Goal: Book appointment/travel/reservation

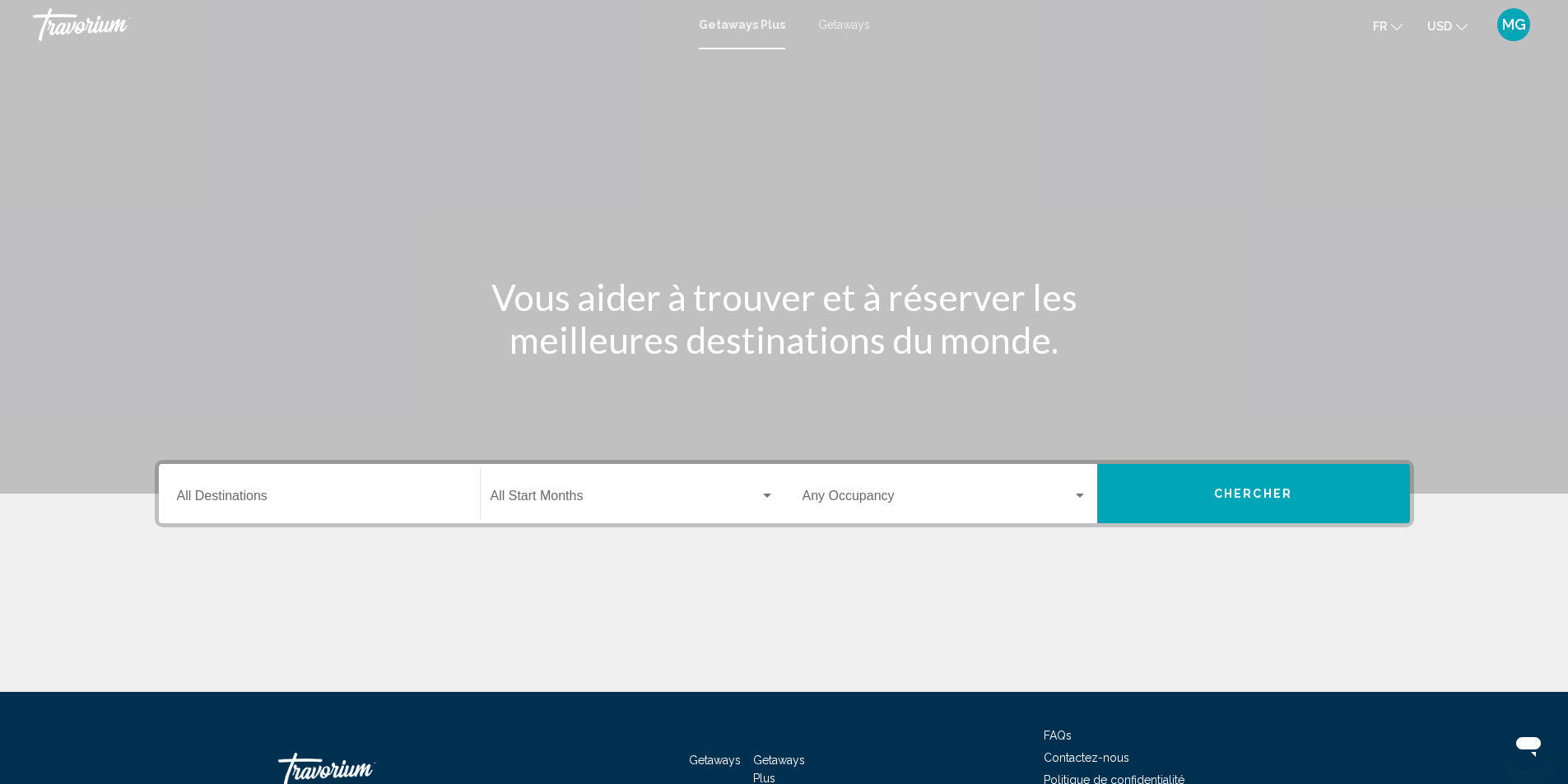
click at [304, 493] on input "Destination All Destinations" at bounding box center [319, 499] width 285 height 15
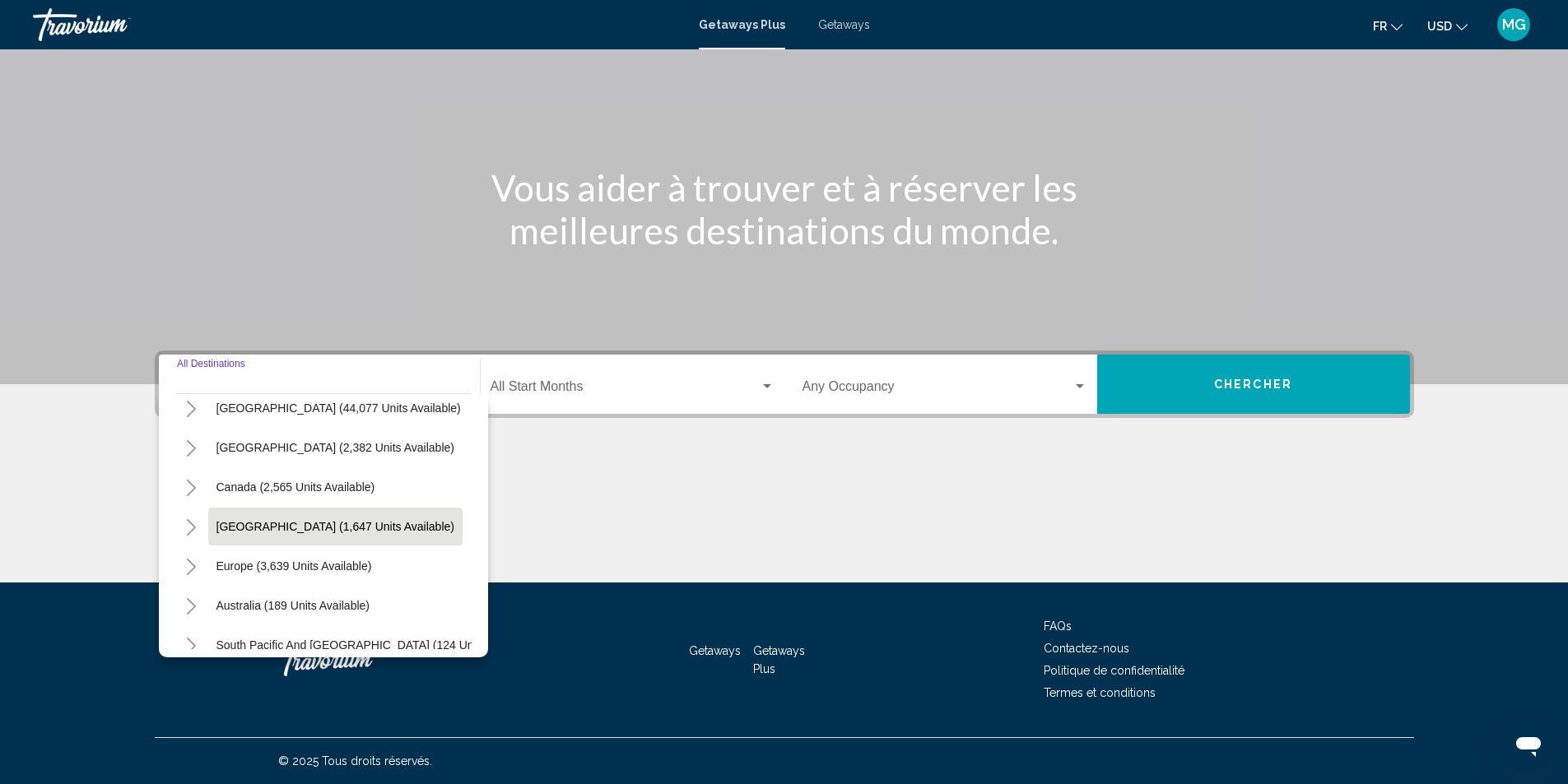
scroll to position [83, 0]
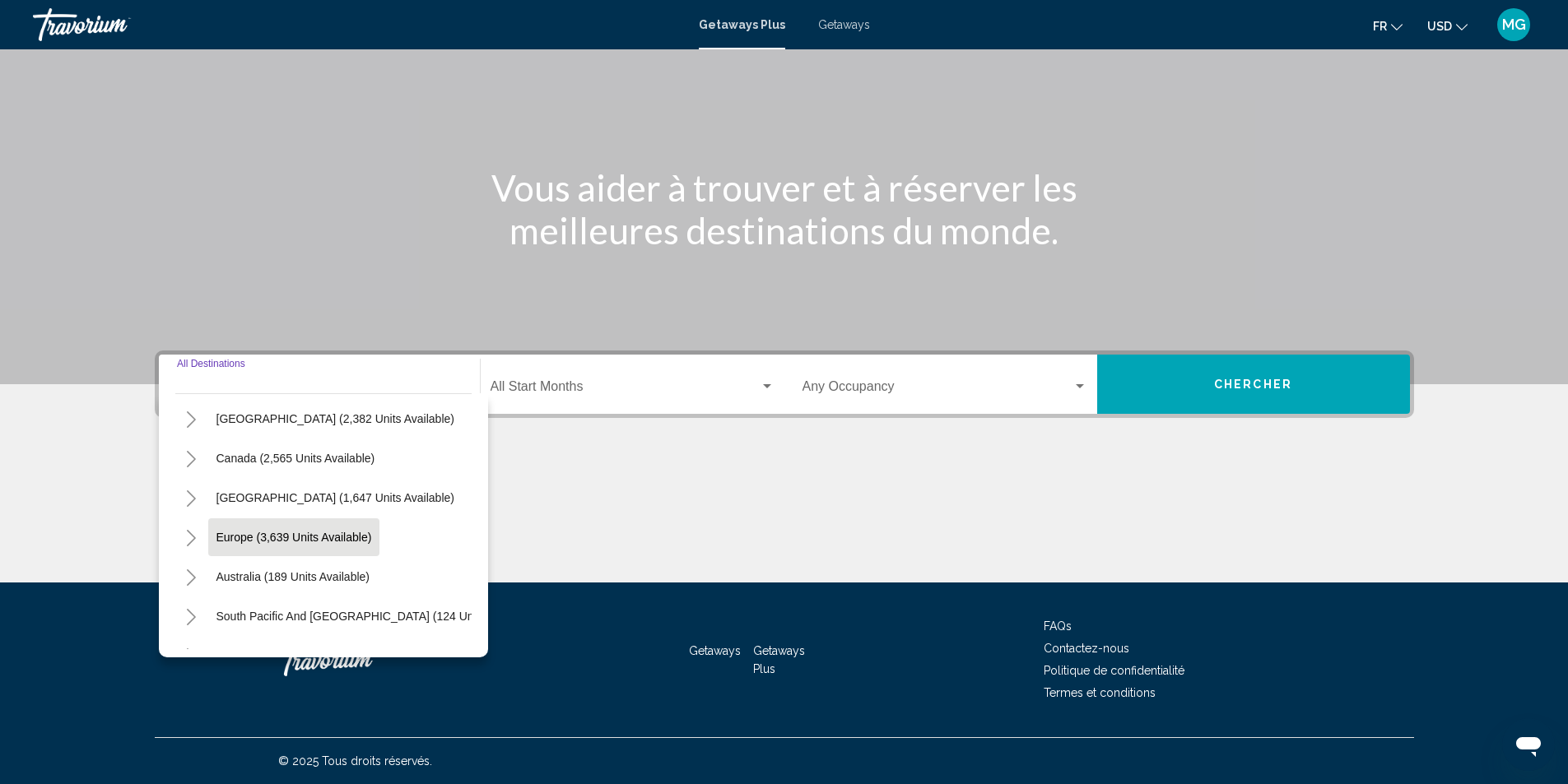
click at [340, 553] on button "Europe (3,639 units available)" at bounding box center [294, 537] width 172 height 38
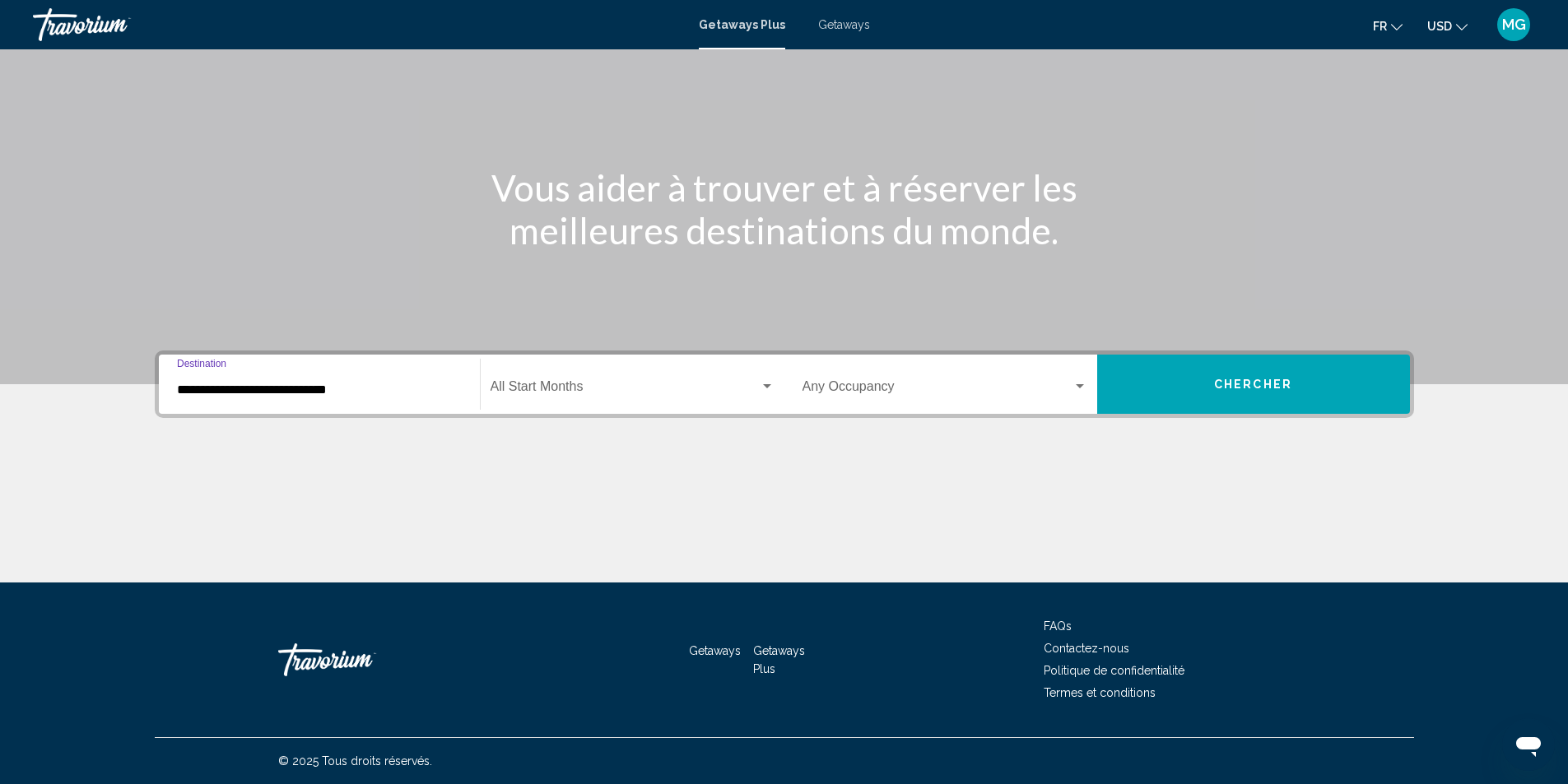
click at [291, 398] on div "**********" at bounding box center [319, 384] width 285 height 52
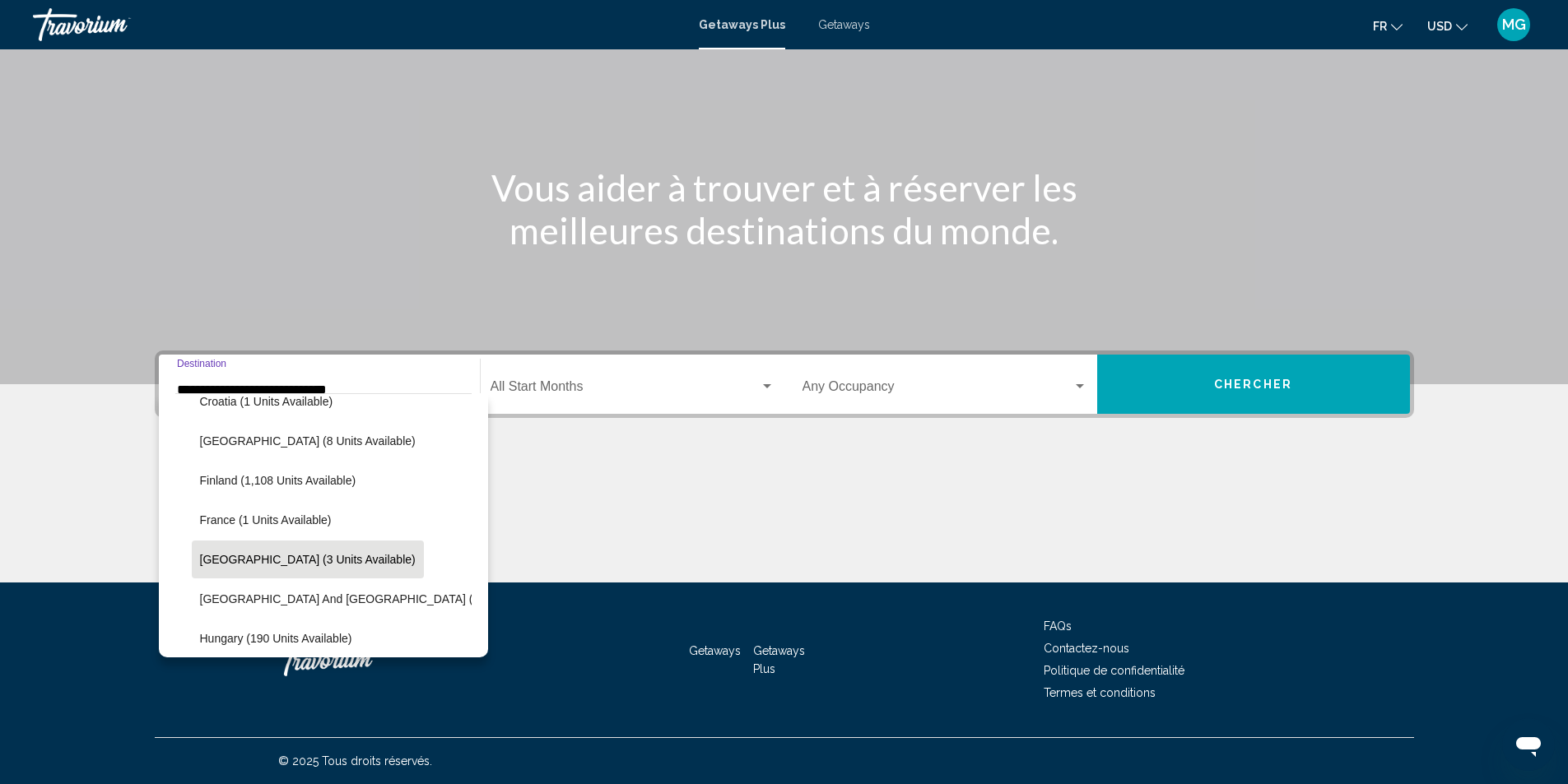
scroll to position [352, 0]
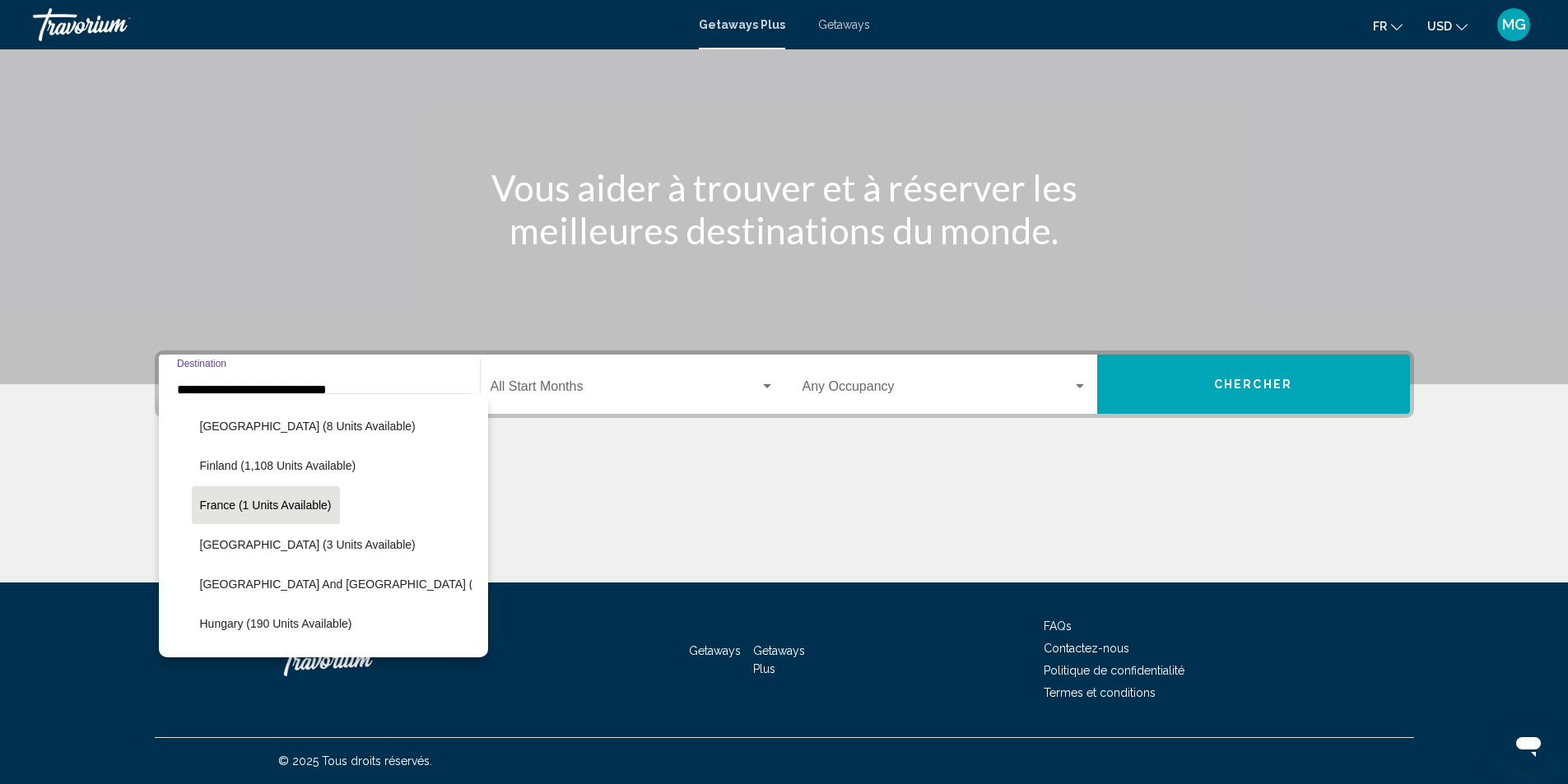
click at [274, 512] on button "France (1 units available)" at bounding box center [266, 505] width 148 height 38
type input "**********"
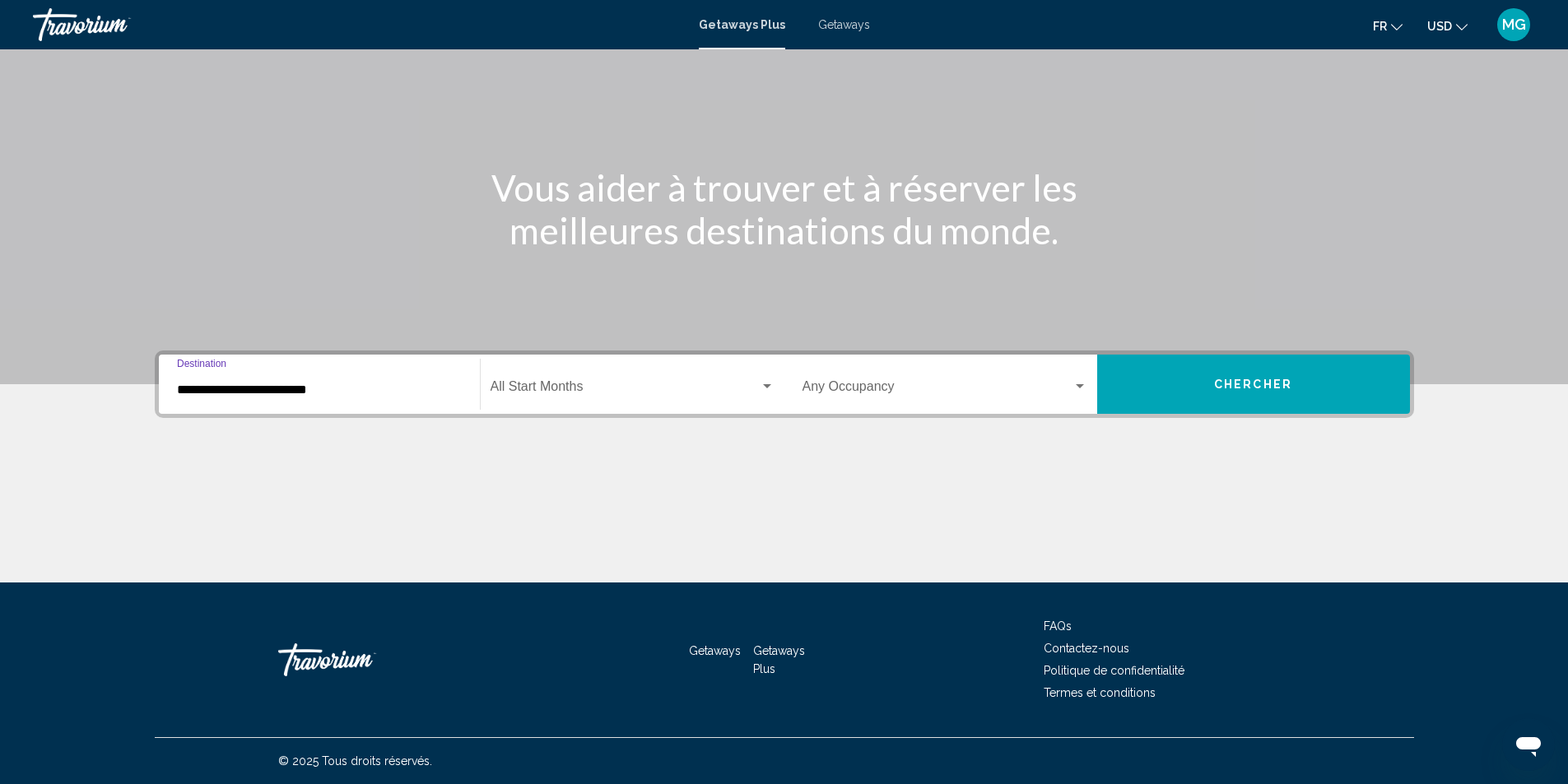
click at [588, 390] on span "Search widget" at bounding box center [625, 389] width 269 height 15
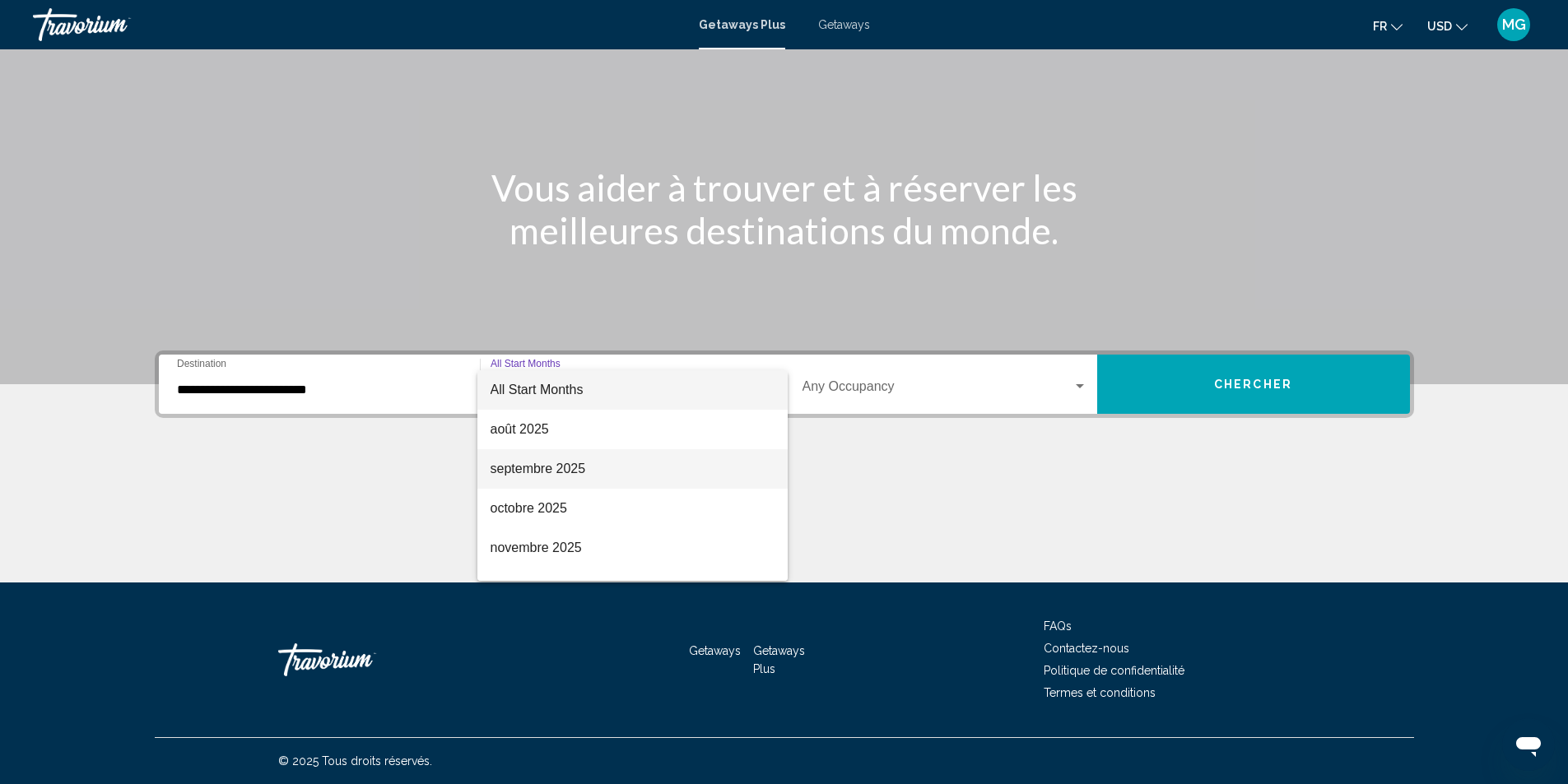
click at [589, 481] on span "septembre 2025" at bounding box center [633, 469] width 284 height 40
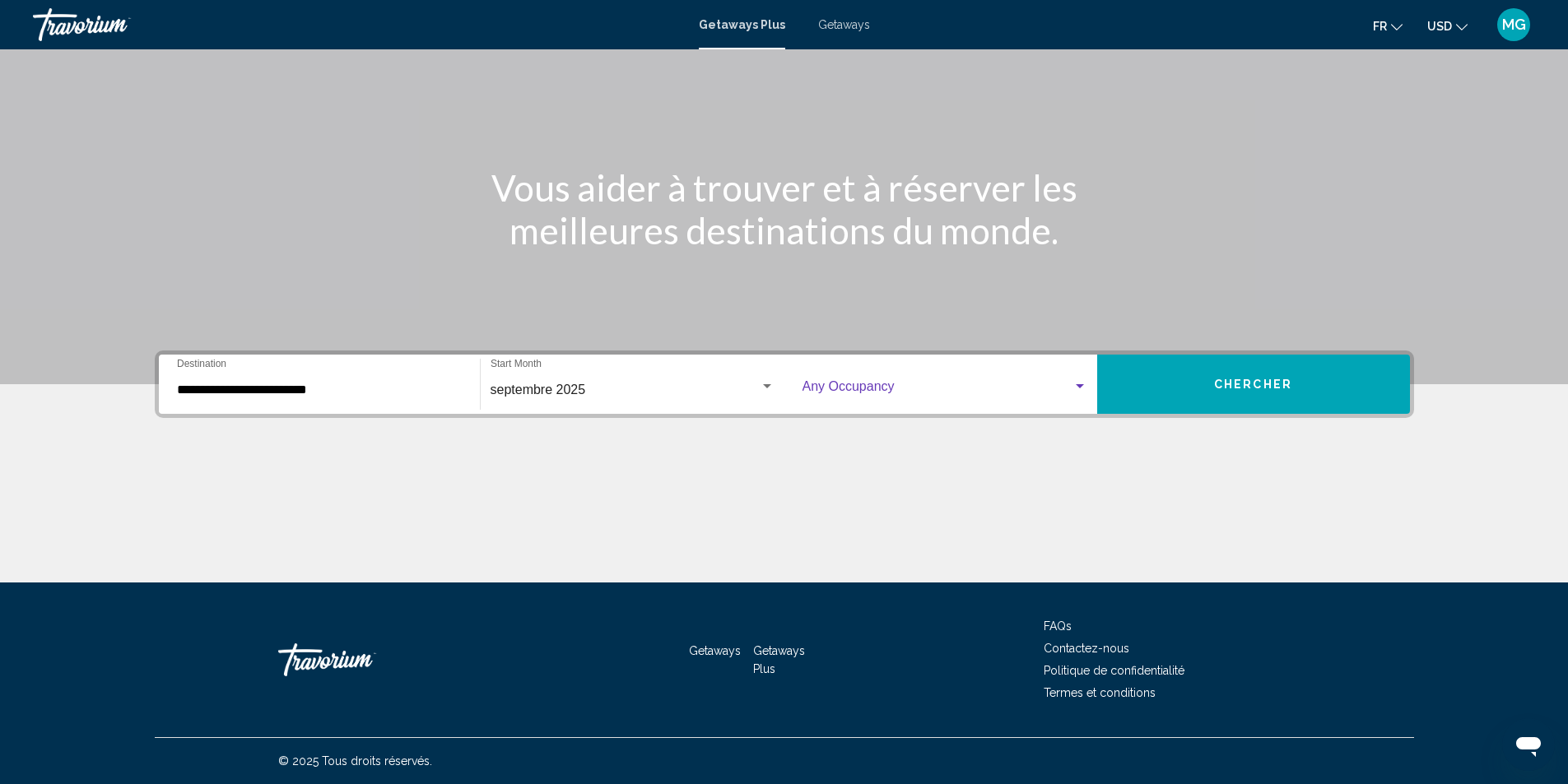
click at [898, 395] on span "Search widget" at bounding box center [937, 389] width 270 height 15
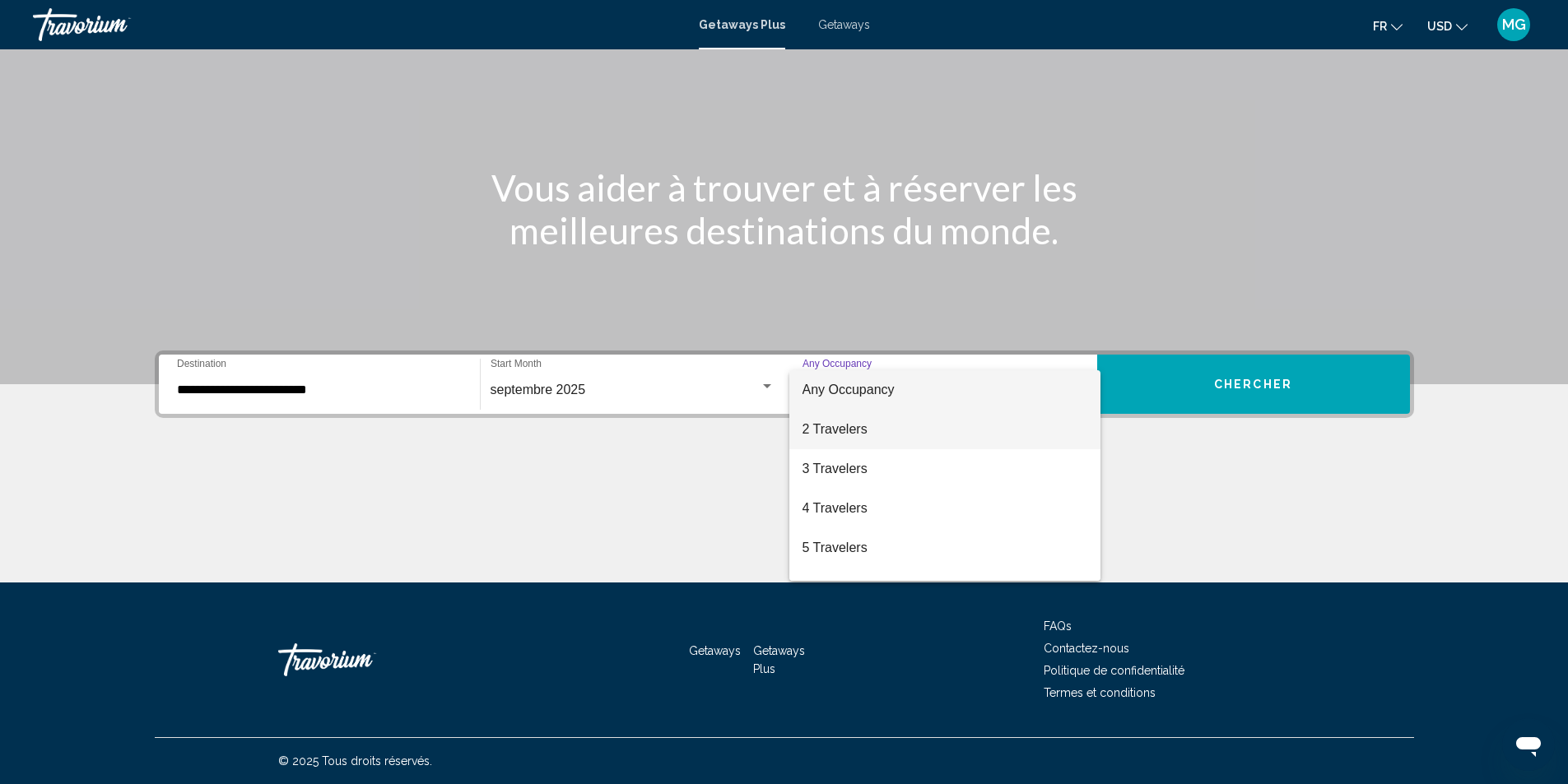
click at [886, 443] on span "2 Travelers" at bounding box center [944, 430] width 285 height 40
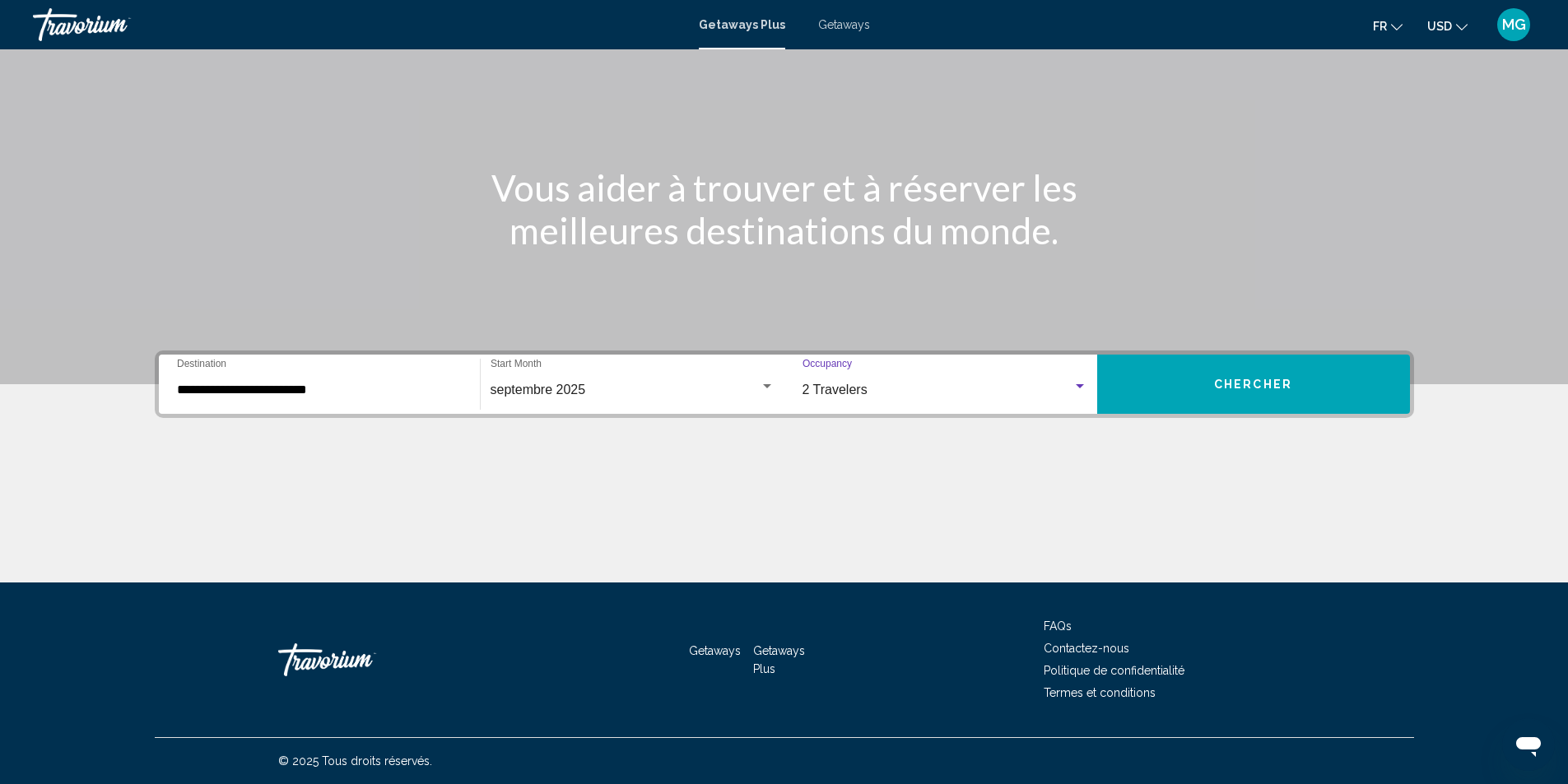
click at [1239, 364] on button "Chercher" at bounding box center [1253, 384] width 313 height 59
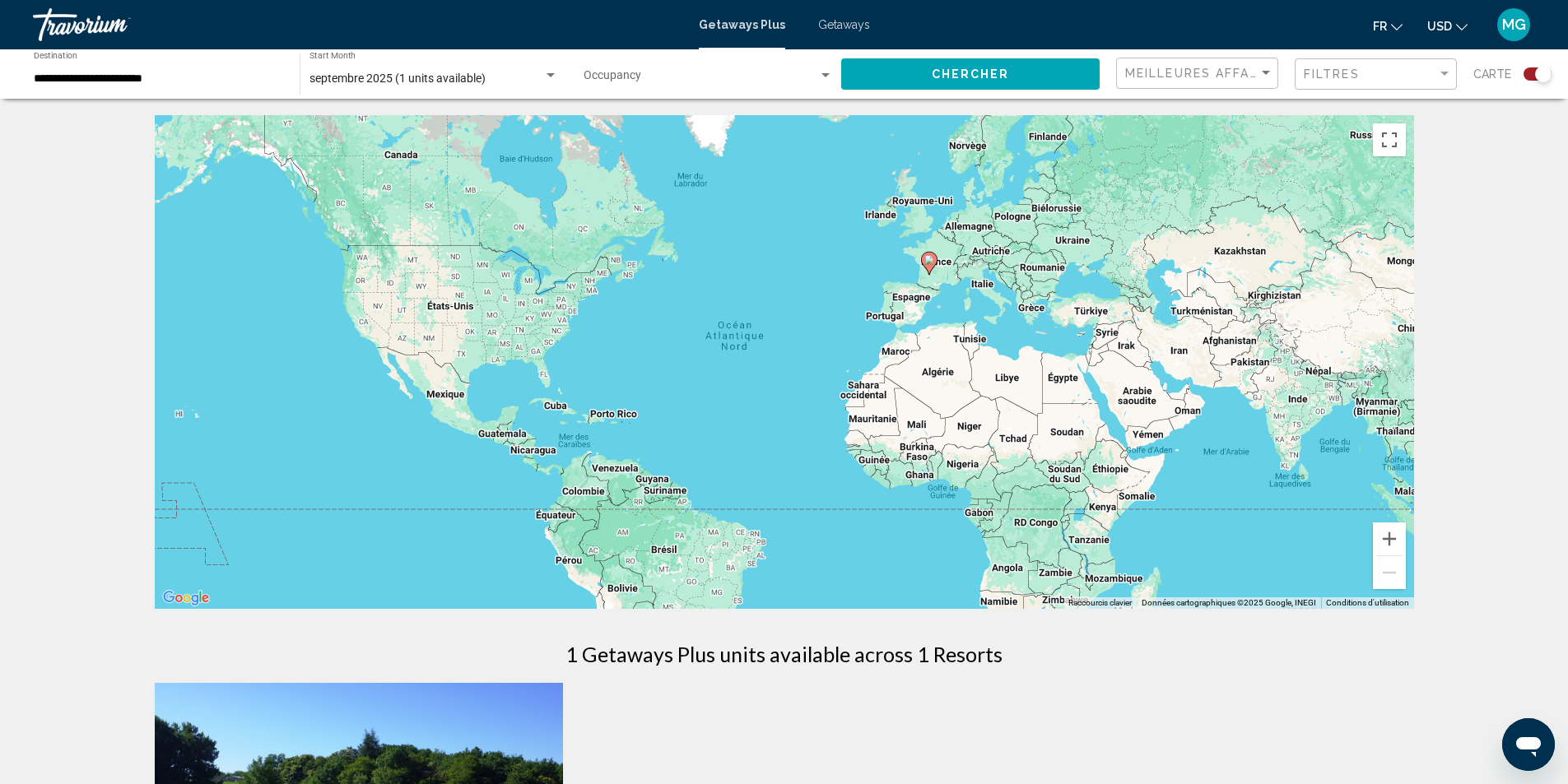
click at [833, 27] on span "Getaways" at bounding box center [844, 24] width 52 height 13
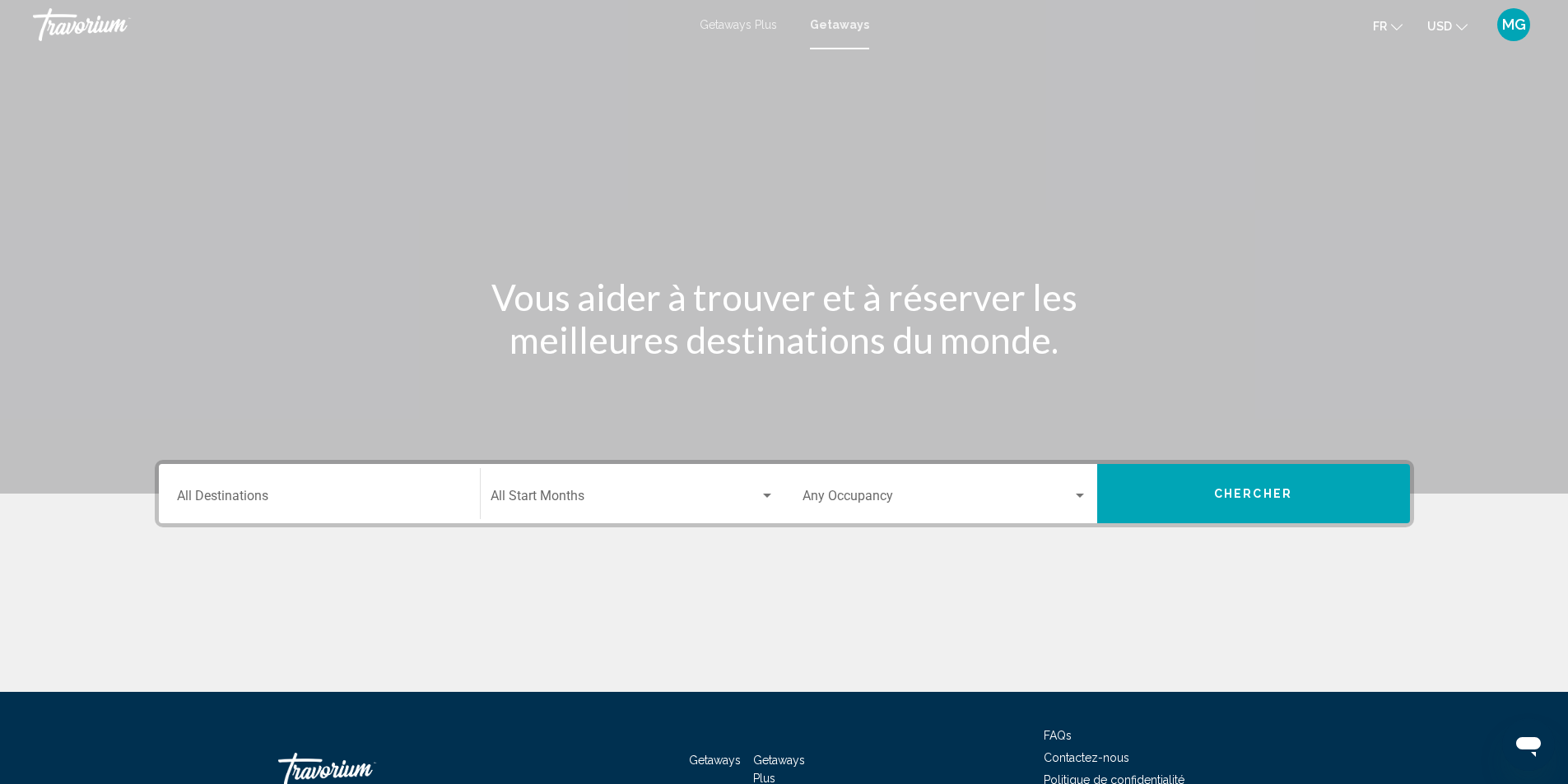
click at [295, 484] on div "Destination All Destinations" at bounding box center [319, 494] width 285 height 52
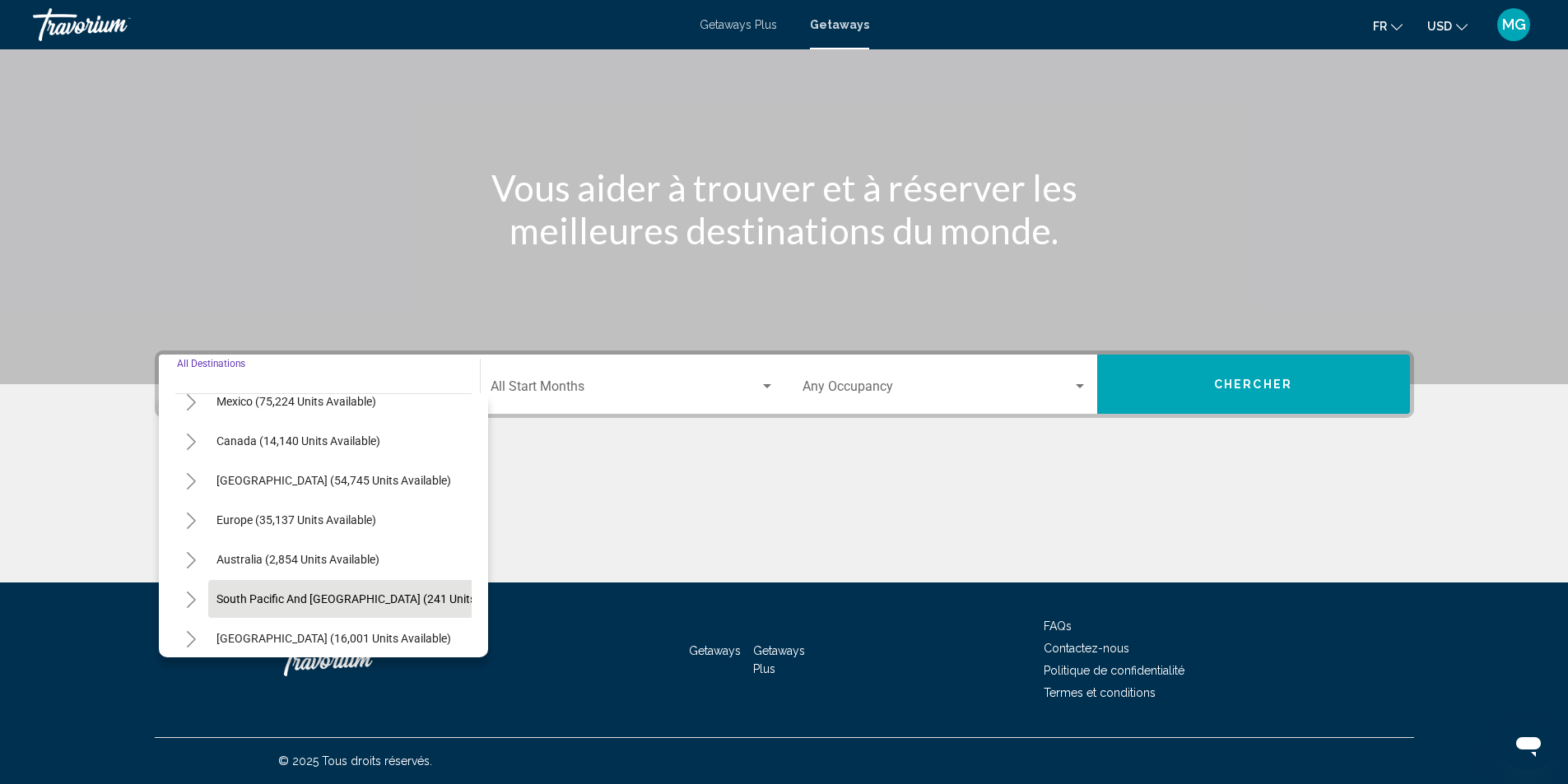
scroll to position [164, 0]
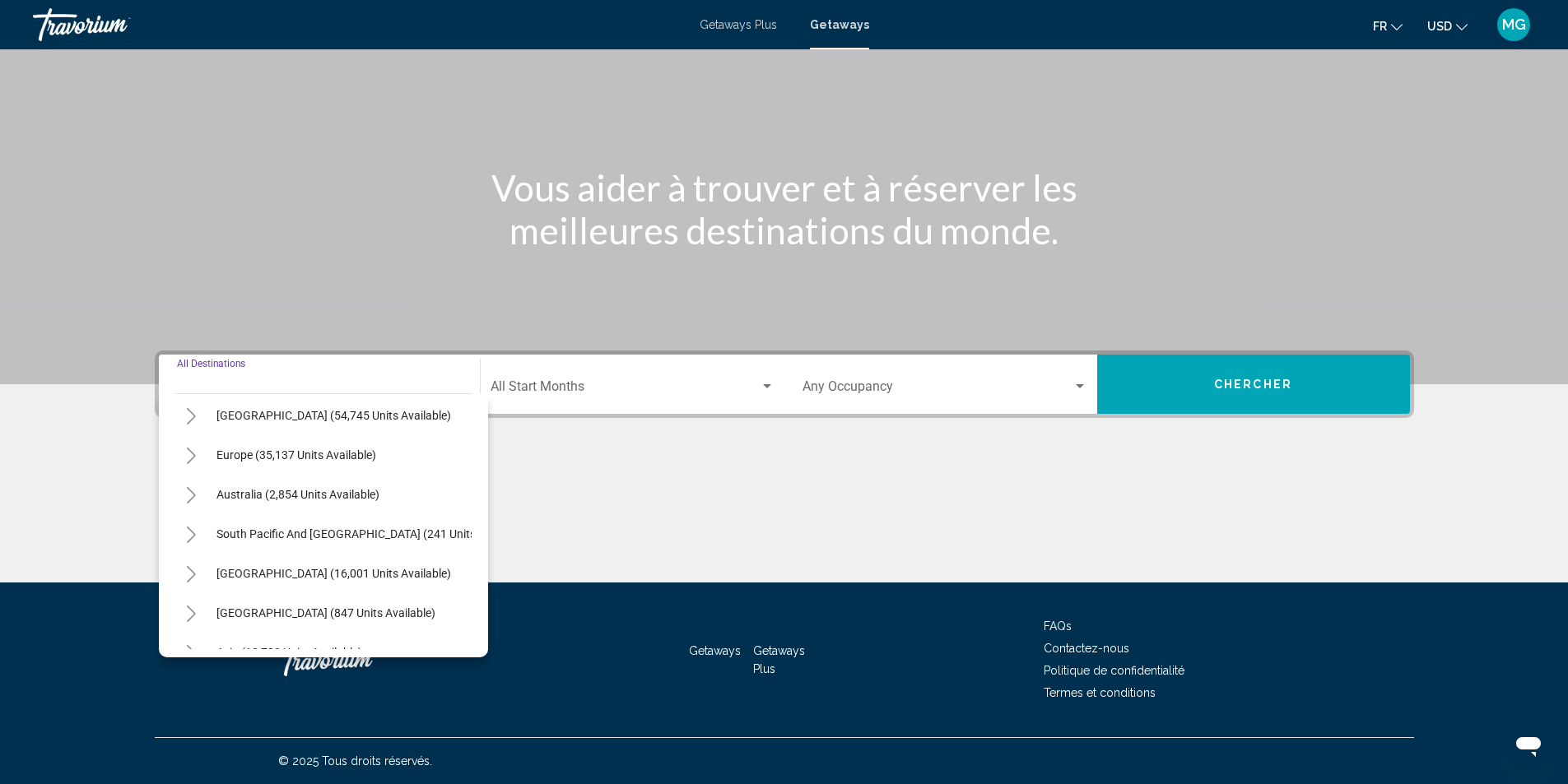
click at [187, 449] on icon "Toggle Europe (35,137 units available)" at bounding box center [191, 456] width 9 height 16
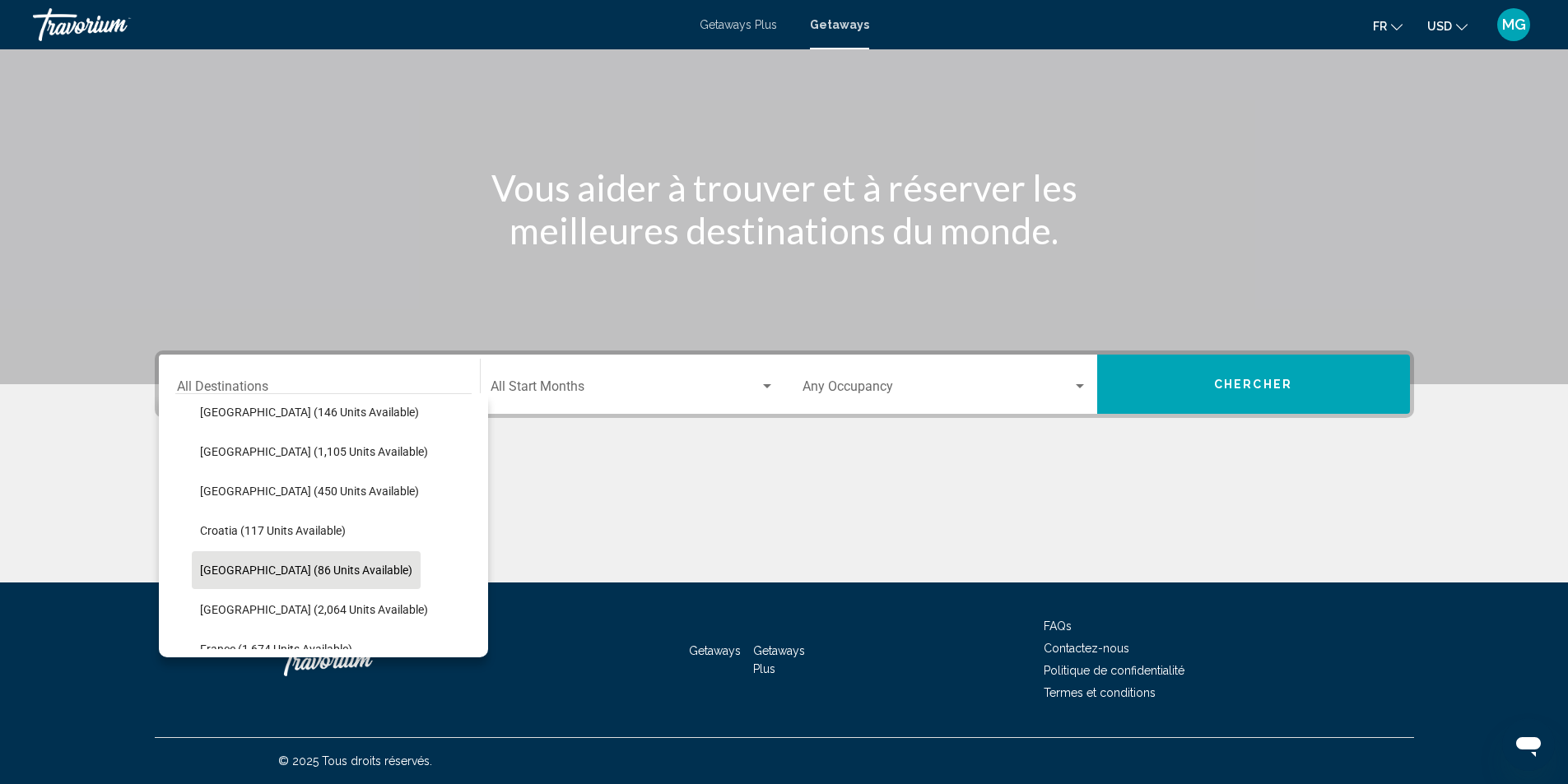
scroll to position [329, 0]
click at [237, 564] on span "France (1,674 units available)" at bounding box center [276, 567] width 152 height 13
type input "**********"
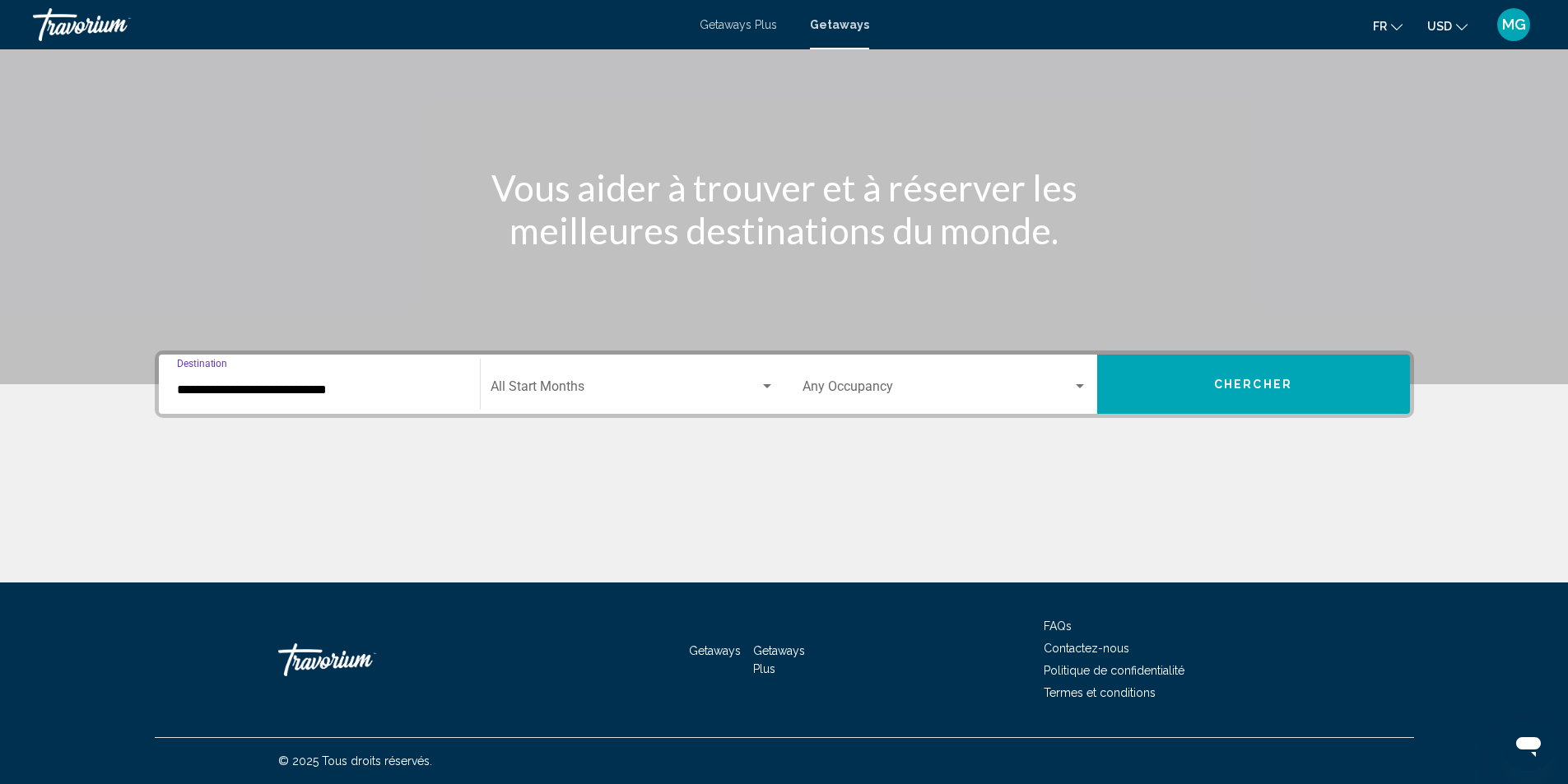
click at [616, 395] on span "Search widget" at bounding box center [625, 389] width 269 height 15
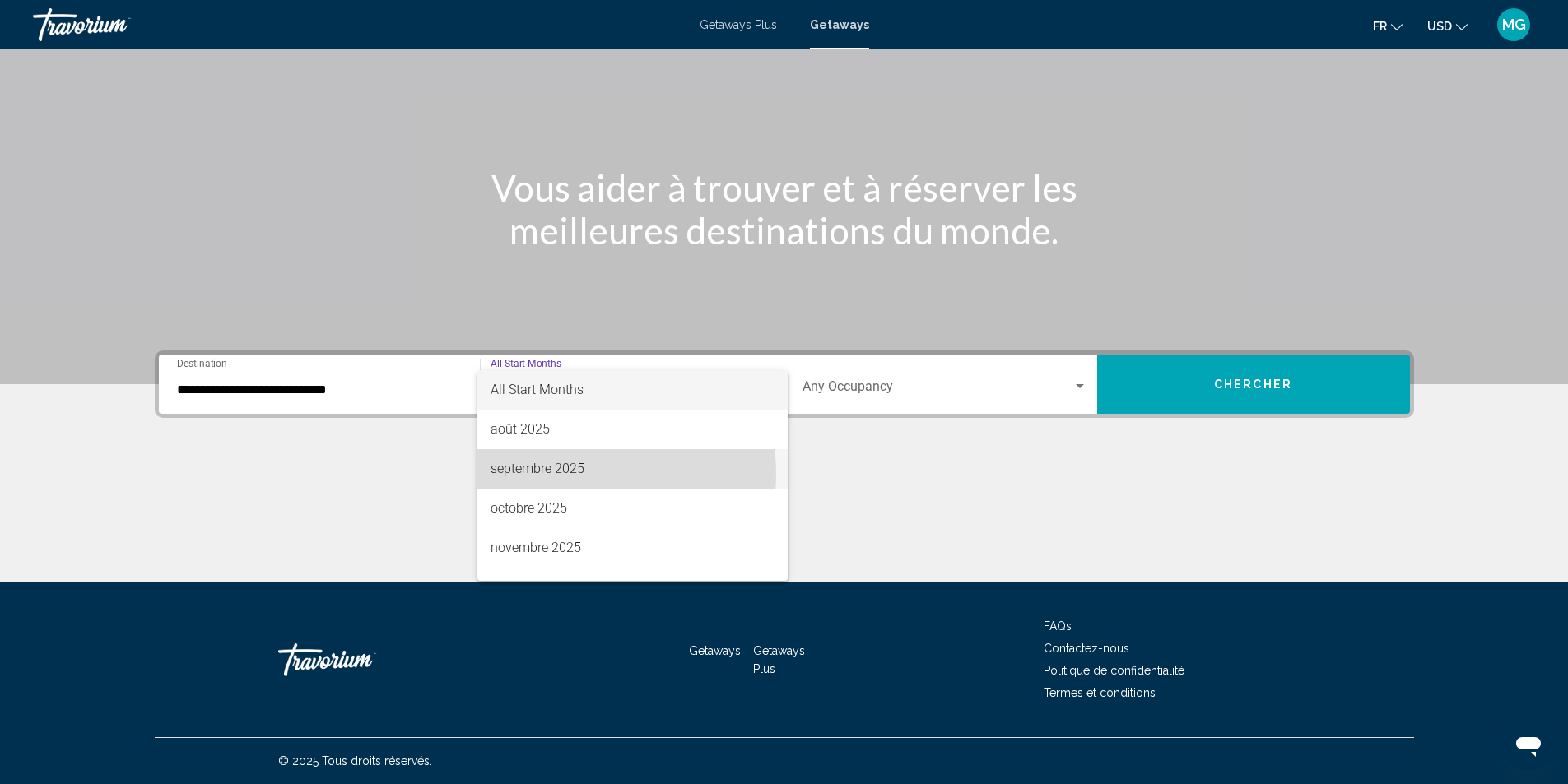
click at [573, 474] on span "septembre 2025" at bounding box center [633, 469] width 284 height 40
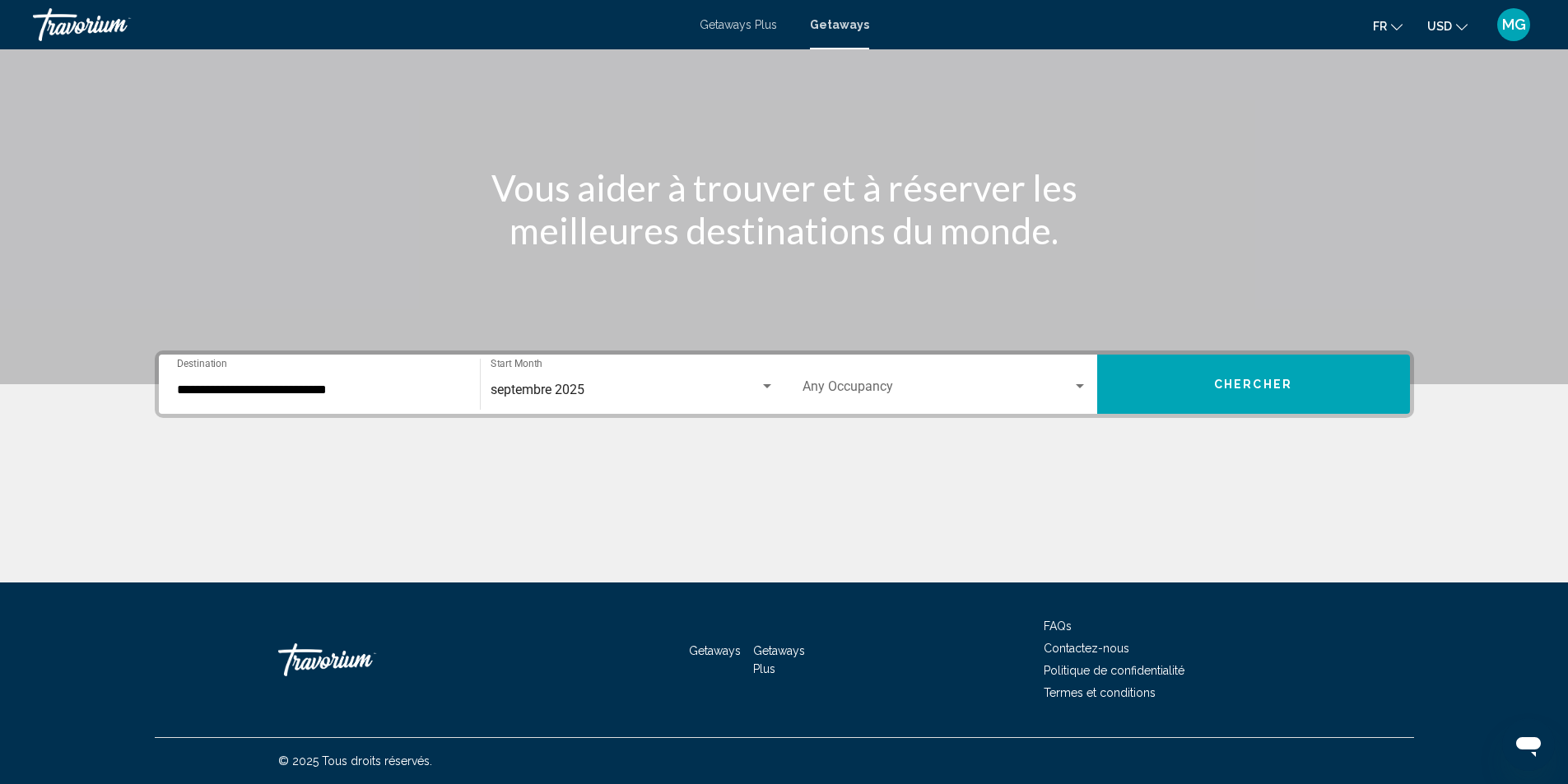
click at [1022, 400] on div "Occupancy Any Occupancy" at bounding box center [944, 384] width 285 height 52
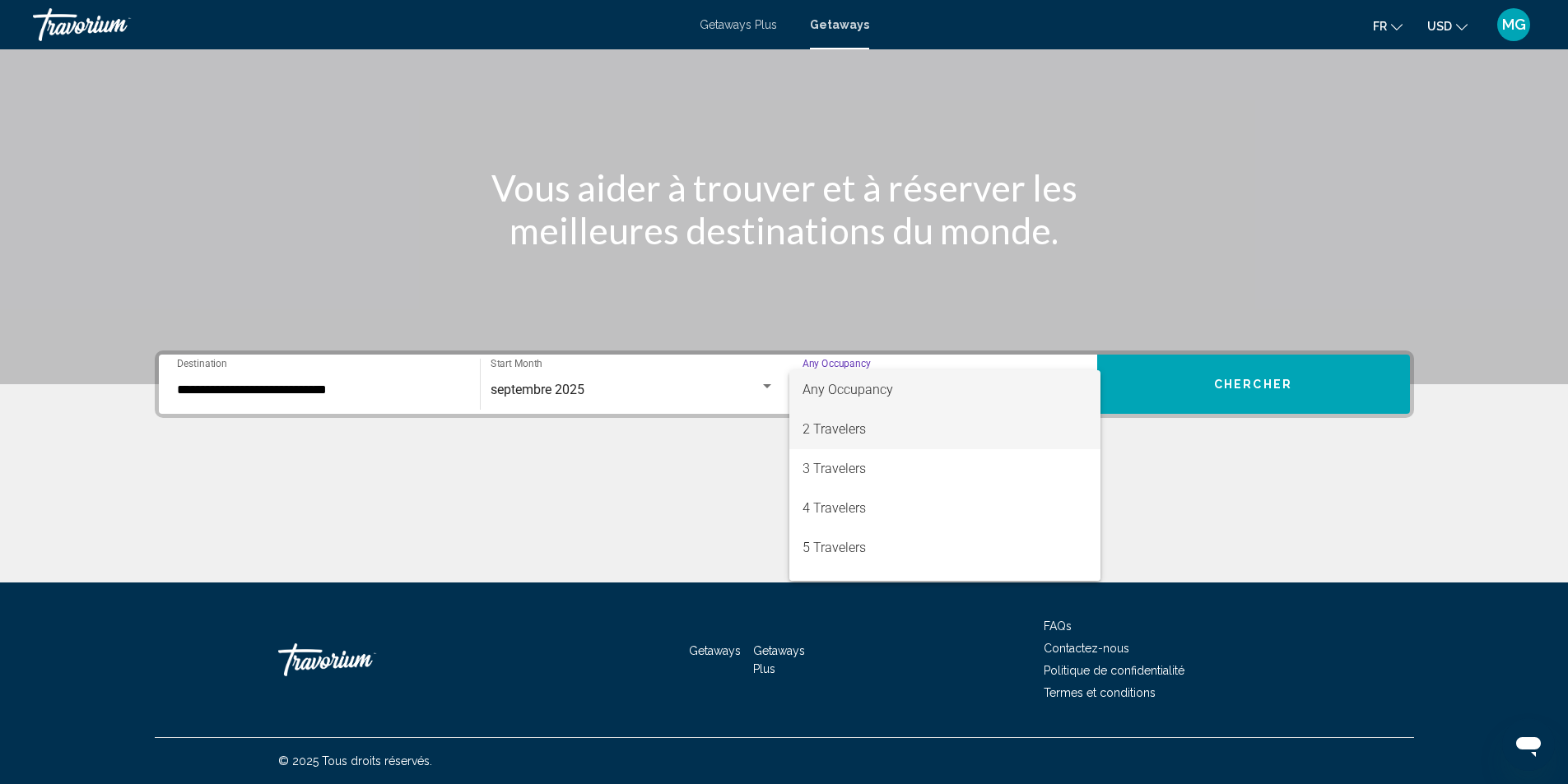
click at [986, 438] on span "2 Travelers" at bounding box center [944, 430] width 285 height 40
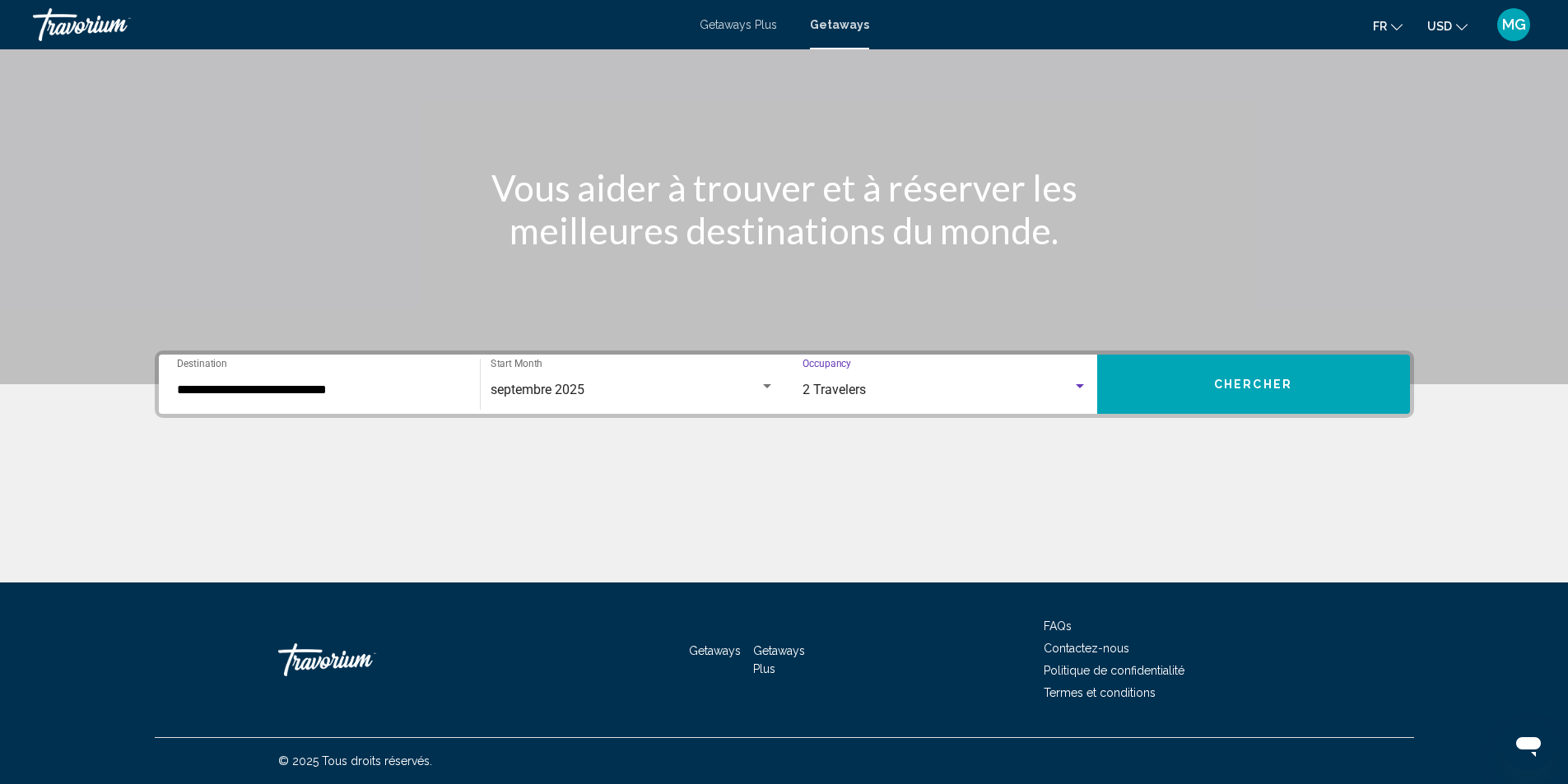
click at [1209, 376] on button "Chercher" at bounding box center [1253, 384] width 313 height 59
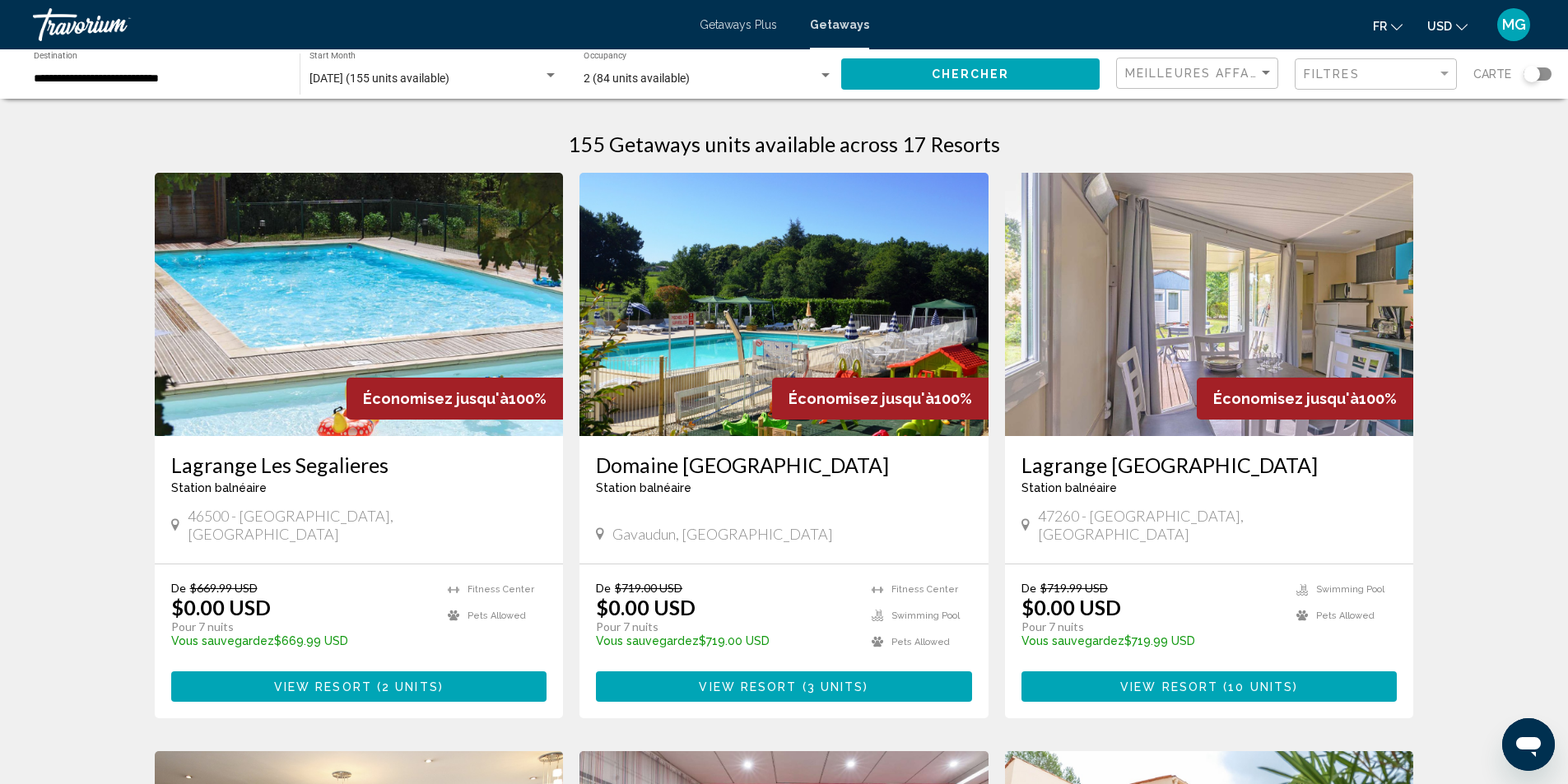
click at [1534, 77] on div "Search widget" at bounding box center [1531, 74] width 16 height 16
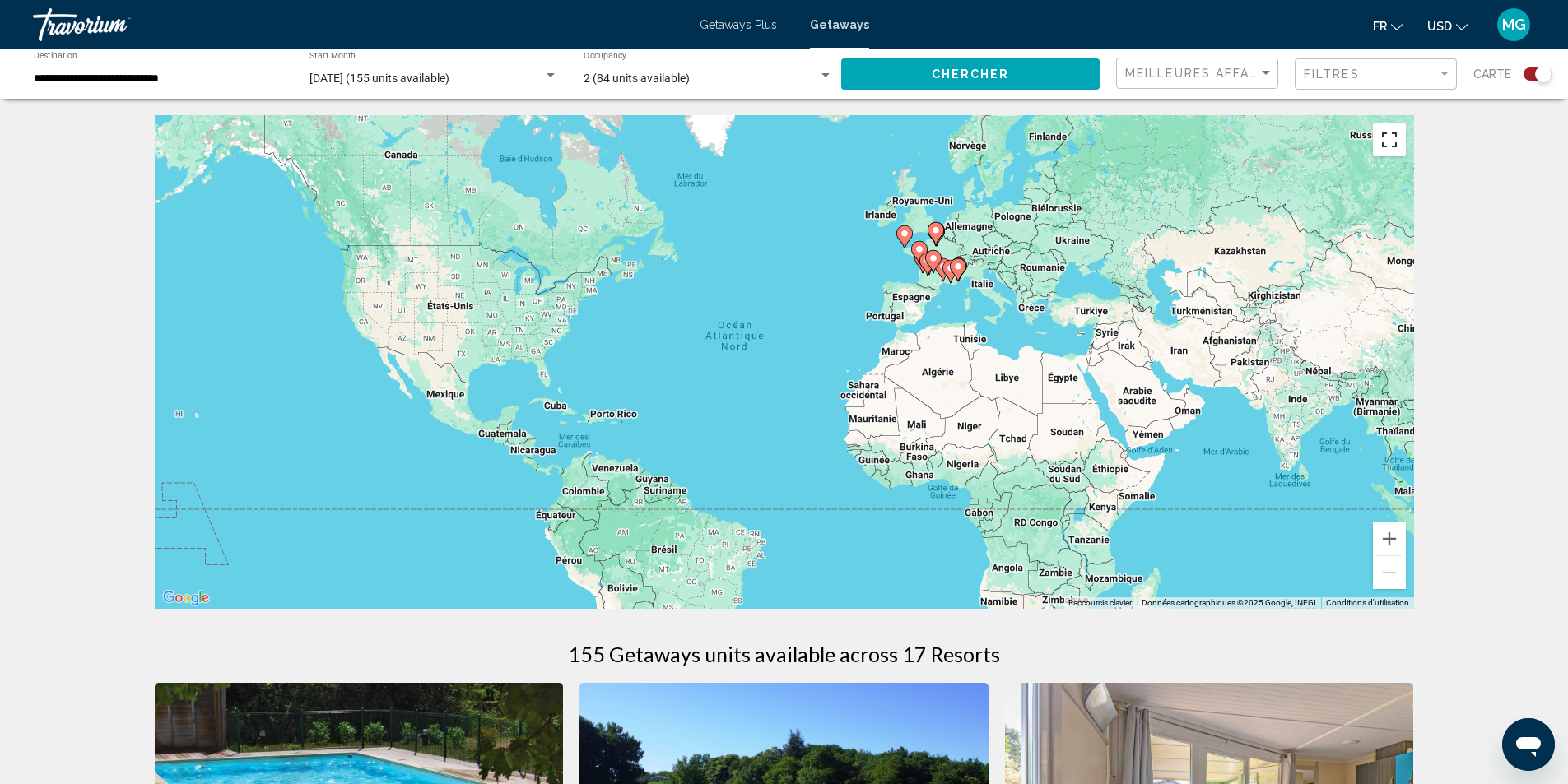
click at [1393, 141] on button "Passer en plein écran" at bounding box center [1389, 140] width 33 height 33
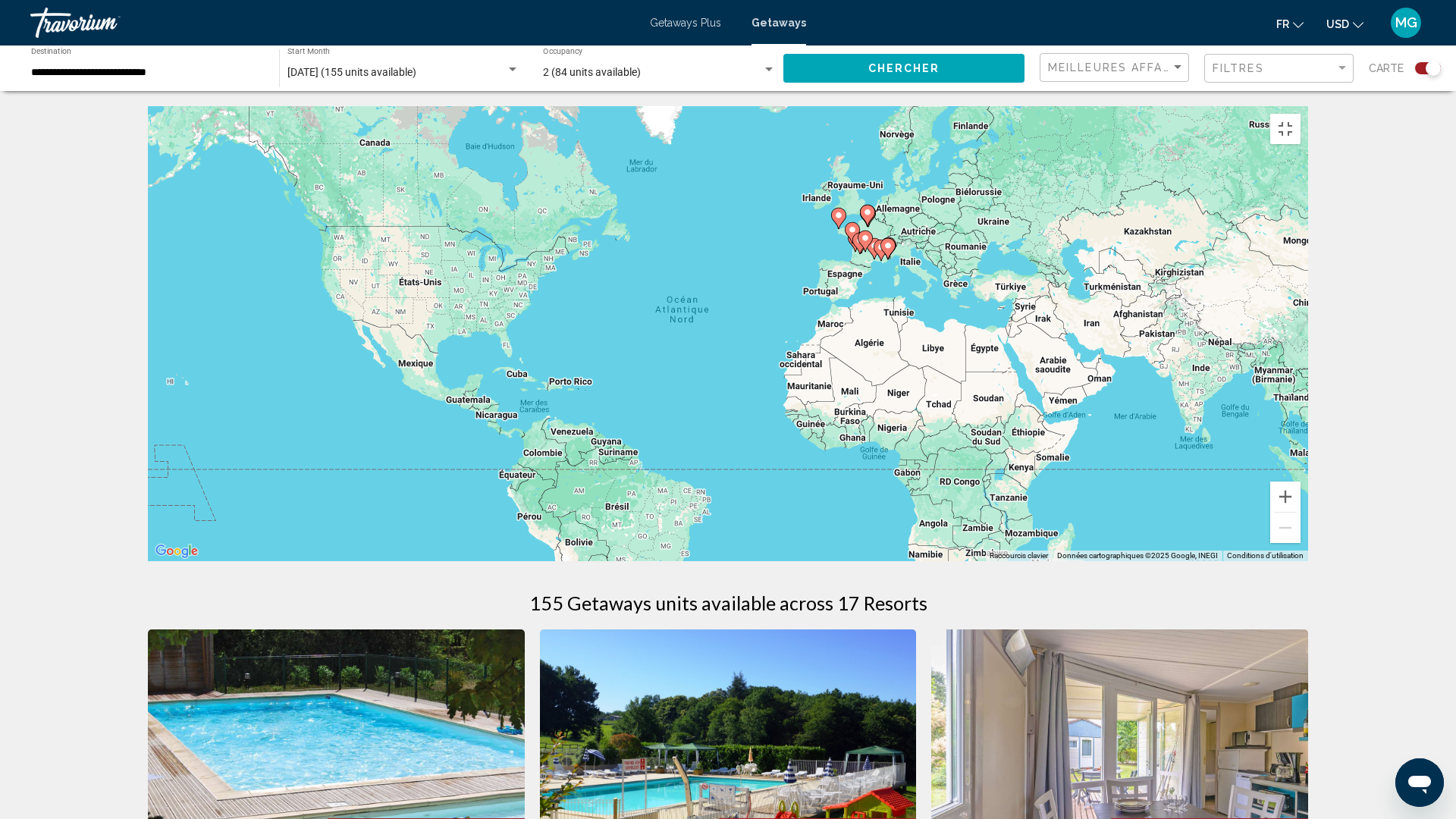
click at [884, 258] on icon "Main content" at bounding box center [887, 249] width 13 height 20
type input "**********"
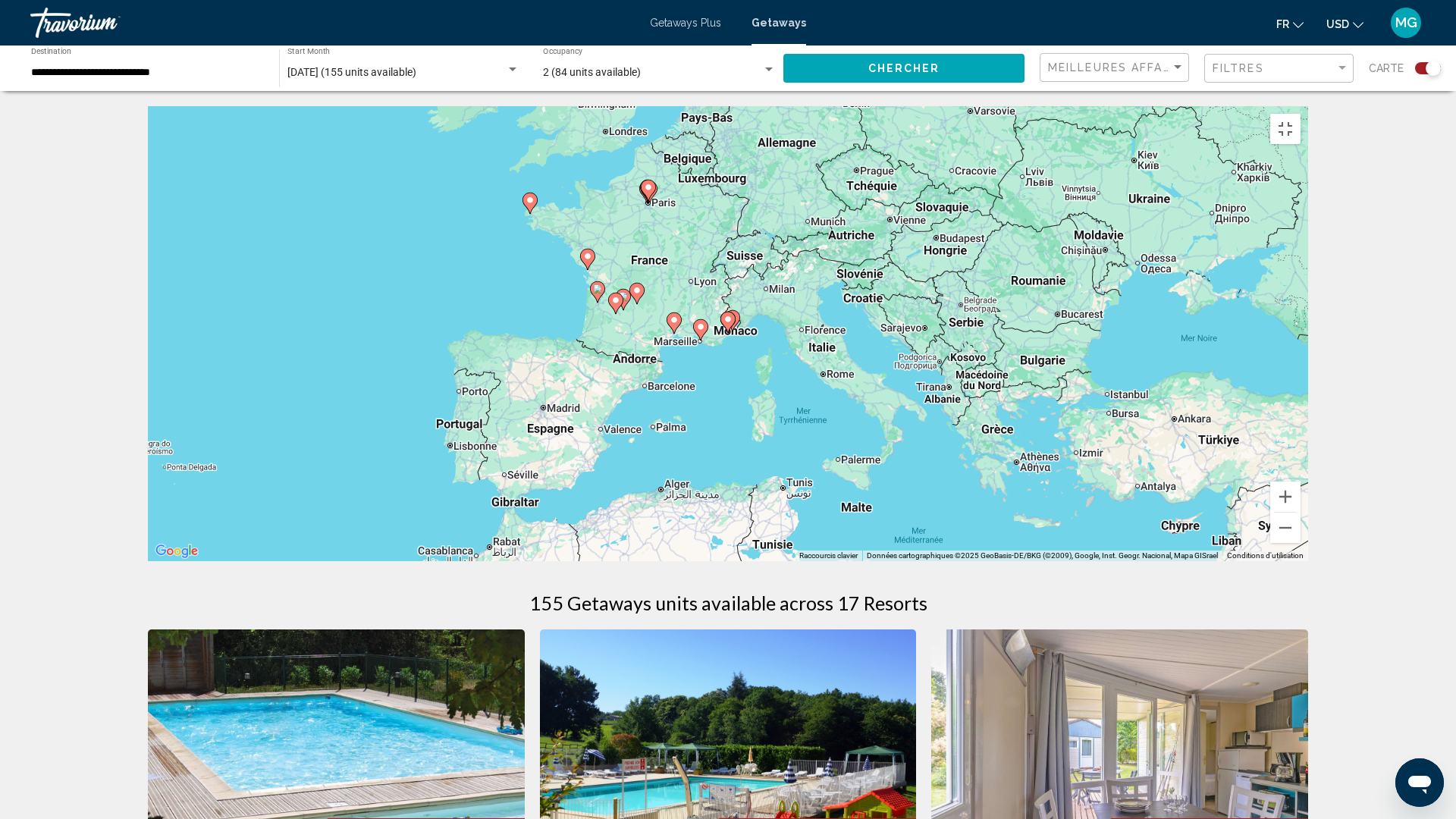
click at [707, 428] on div "Pour naviguer, appuyez sur les touches fléchées. Pour activer le glissement ave…" at bounding box center [728, 333] width 1161 height 455
click at [760, 437] on div "Pour activer le glissement avec le clavier, appuyez sur Alt+Entrée. Une fois ce…" at bounding box center [728, 333] width 1161 height 455
click at [728, 435] on div "Pour activer le glissement avec le clavier, appuyez sur Alt+Entrée. Une fois ce…" at bounding box center [728, 333] width 1161 height 455
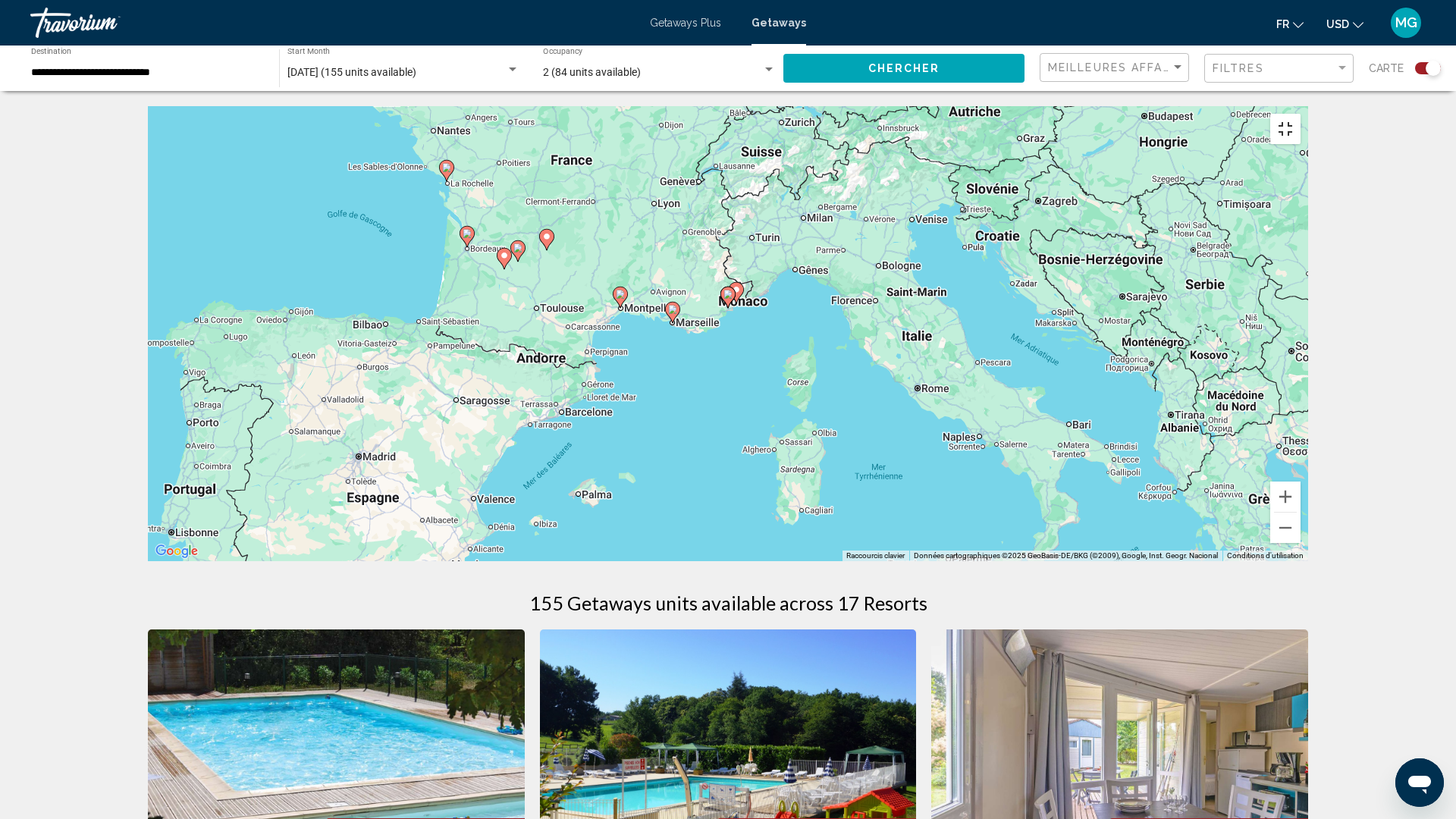
click at [1301, 114] on button "Passer en plein écran" at bounding box center [1285, 129] width 30 height 30
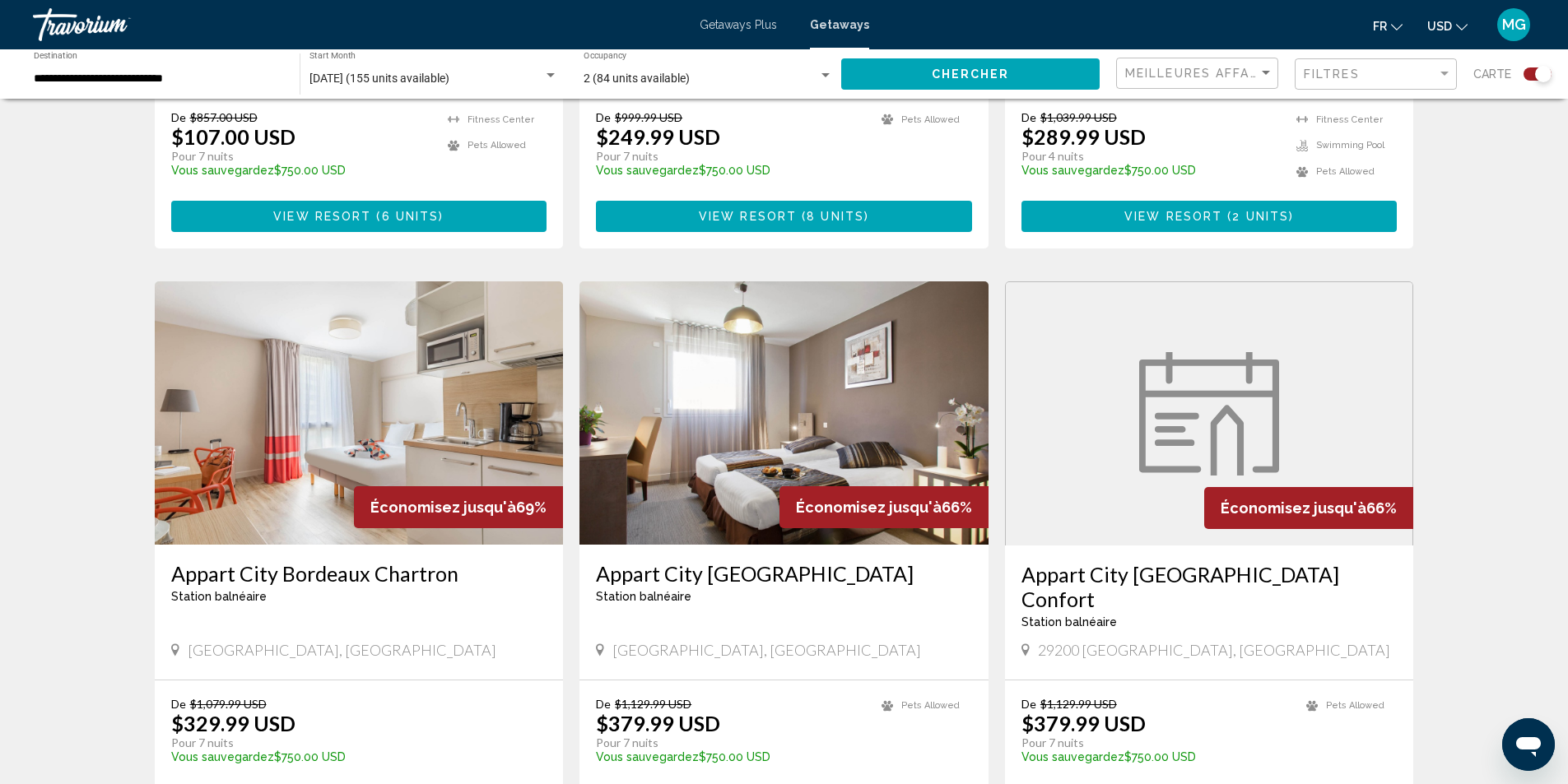
scroll to position [1564, 0]
